Goal: Find specific page/section: Find specific page/section

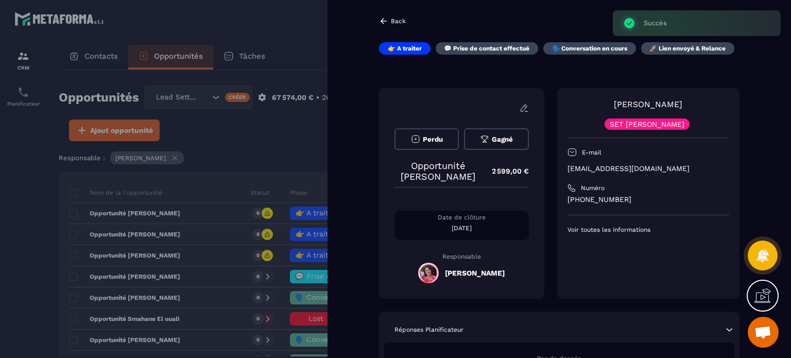
scroll to position [2672, 0]
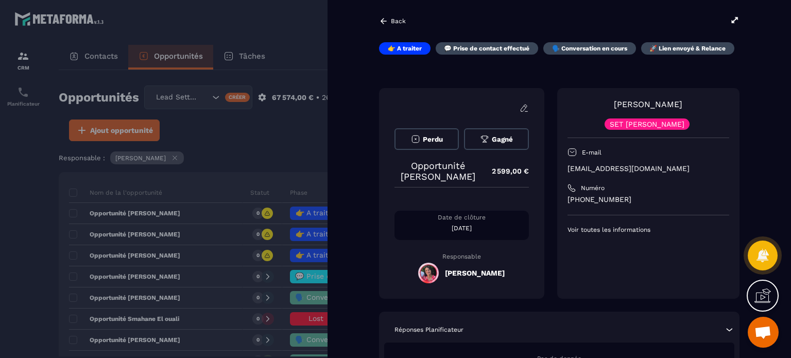
click at [392, 18] on p "Back" at bounding box center [398, 21] width 15 height 7
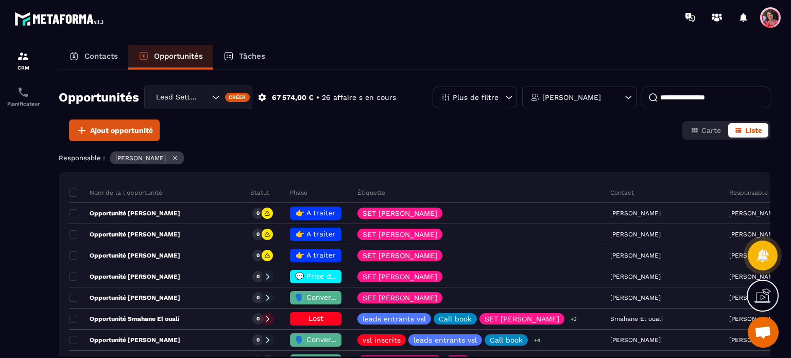
click at [99, 53] on p "Contacts" at bounding box center [100, 55] width 33 height 9
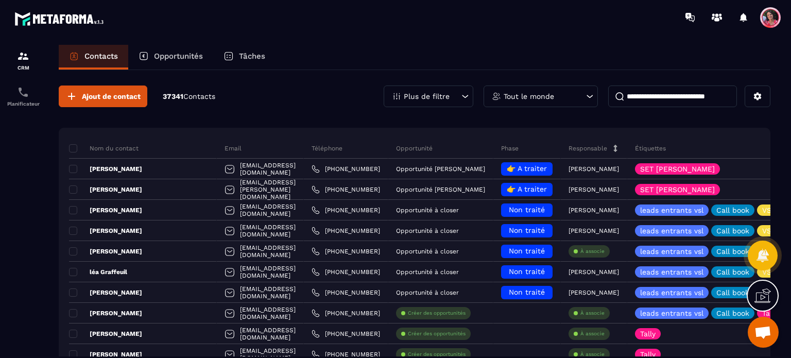
click at [665, 97] on input at bounding box center [672, 96] width 129 height 22
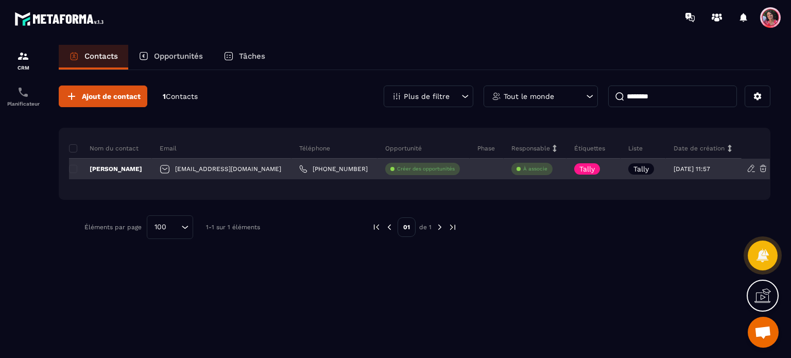
type input "********"
click at [109, 166] on p "[PERSON_NAME]" at bounding box center [105, 169] width 73 height 8
